Goal: Task Accomplishment & Management: Use online tool/utility

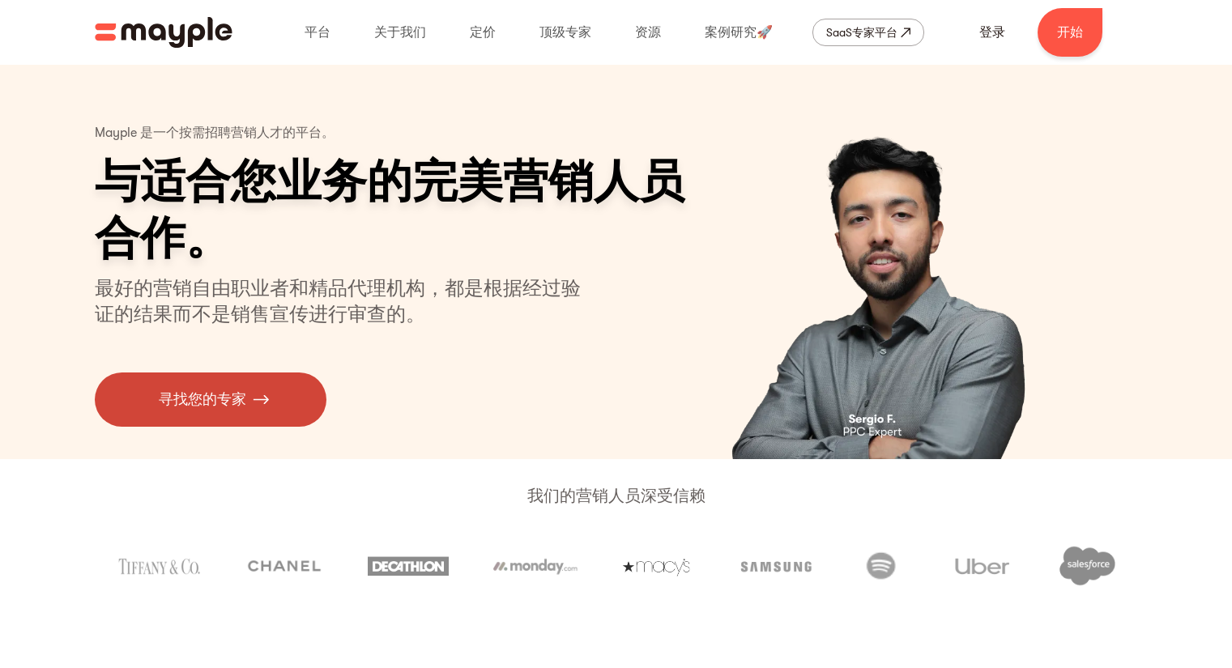
click at [222, 391] on font "寻找您的专家" at bounding box center [203, 399] width 88 height 16
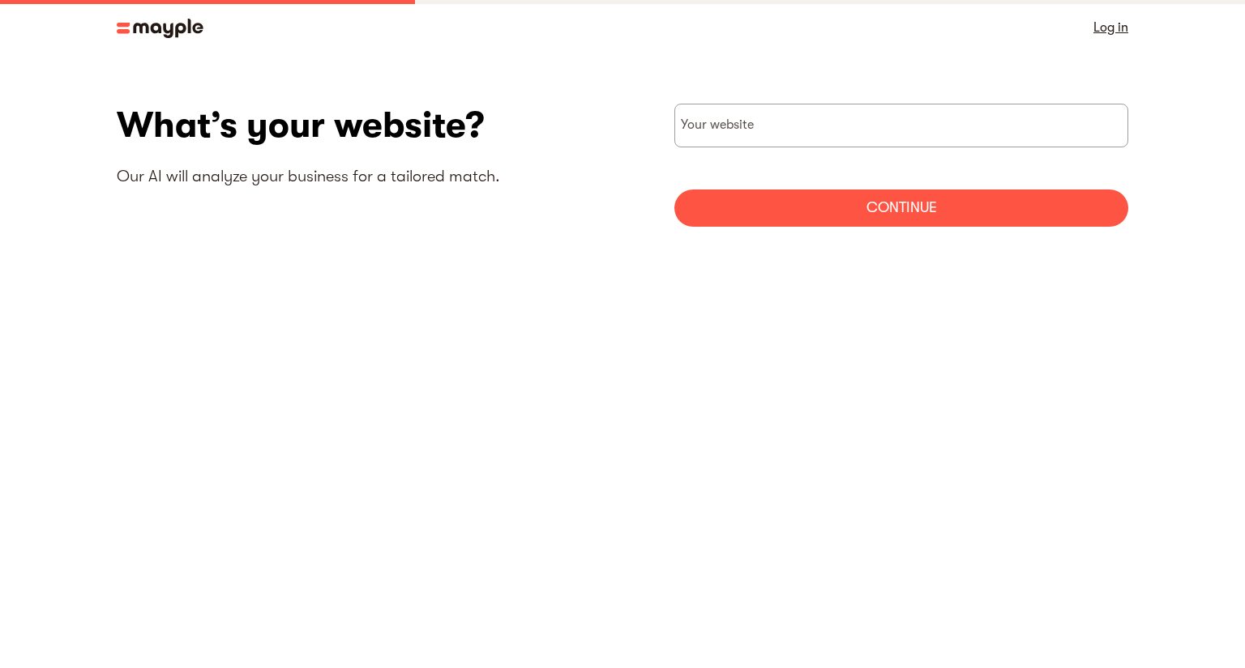
click at [771, 103] on section "What’s your website? Our AI will analyze your business for a tailored match. Yo…" at bounding box center [622, 171] width 1245 height 233
click at [754, 142] on input "websiteStep" at bounding box center [901, 126] width 454 height 44
type input "[URL][DOMAIN_NAME]"
click at [786, 195] on div "Continue" at bounding box center [901, 208] width 454 height 37
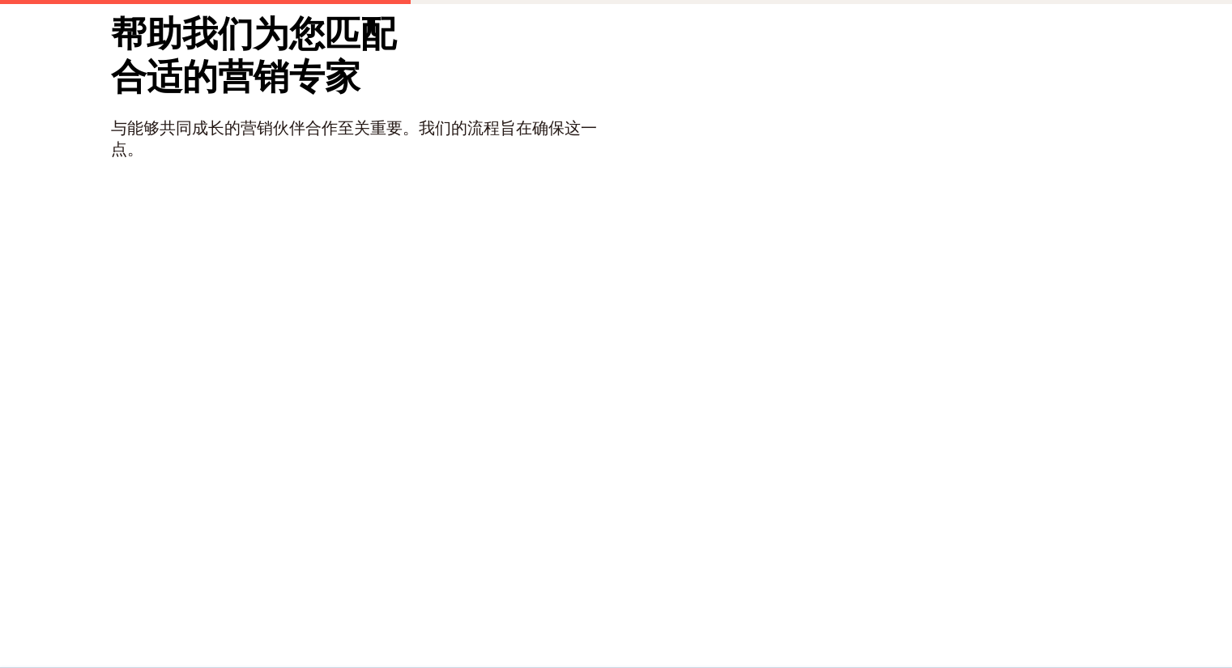
scroll to position [91, 0]
